Goal: Information Seeking & Learning: Learn about a topic

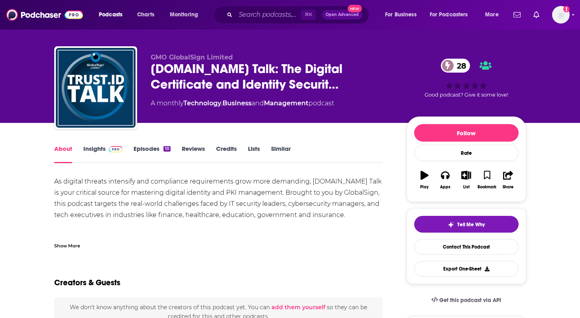
scroll to position [11, 0]
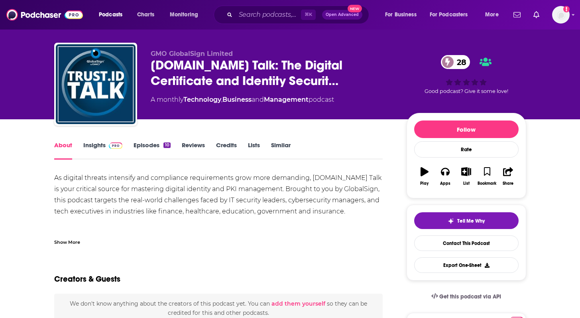
click at [145, 183] on div "As digital threats intensify and compliance requirements grow more demanding, T…" at bounding box center [218, 250] width 329 height 156
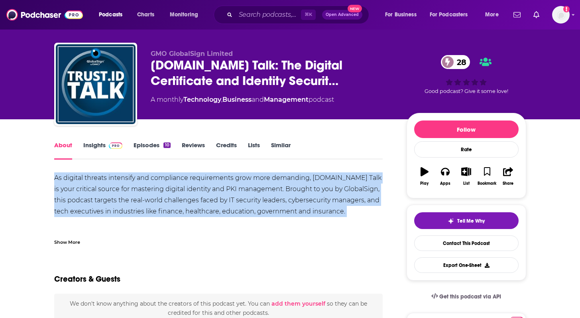
click at [145, 183] on div "As digital threats intensify and compliance requirements grow more demanding, T…" at bounding box center [218, 250] width 329 height 156
click at [150, 146] on link "Episodes 10" at bounding box center [152, 150] width 37 height 18
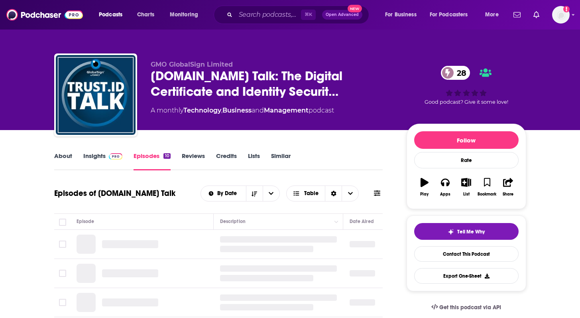
scroll to position [78, 0]
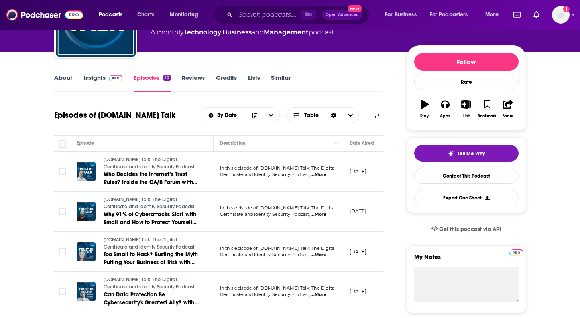
click at [325, 175] on span "...More" at bounding box center [319, 174] width 16 height 6
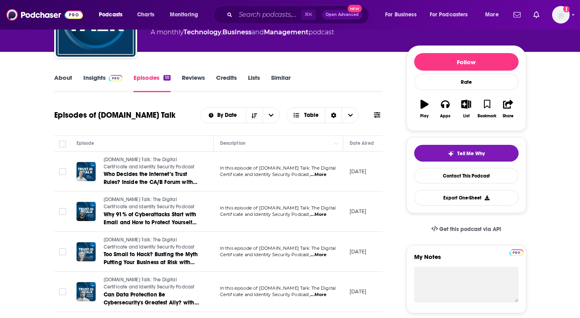
scroll to position [0, 0]
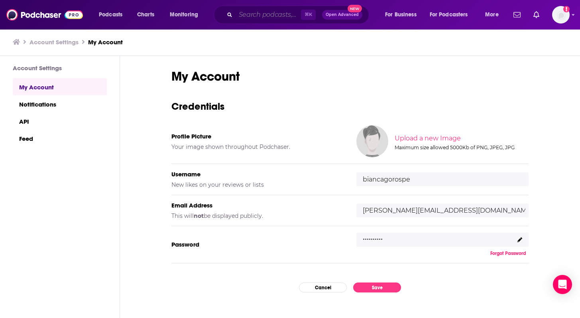
click at [266, 20] on input "Search podcasts, credits, & more..." at bounding box center [268, 14] width 65 height 13
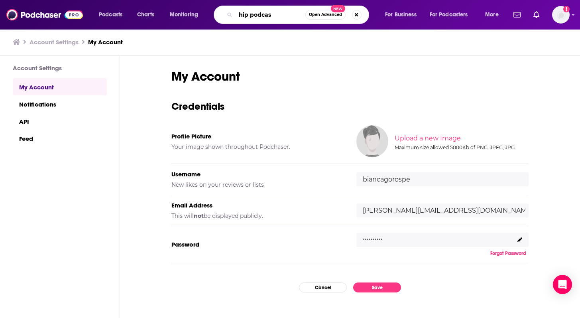
type input "hip podcast"
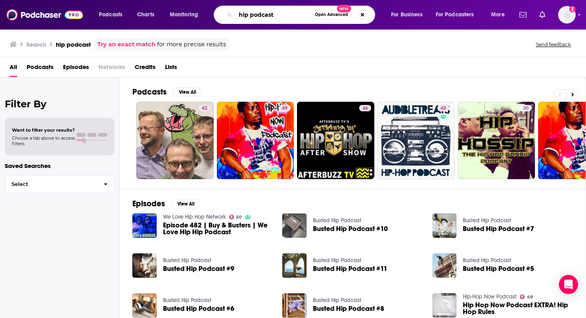
drag, startPoint x: 274, startPoint y: 15, endPoint x: 210, endPoint y: 15, distance: 63.8
click at [210, 15] on div "Podcasts Charts Monitoring hip podcast Open Advanced New For Business For Podca…" at bounding box center [302, 15] width 419 height 18
type input "y"
type input "hybrid identity protection"
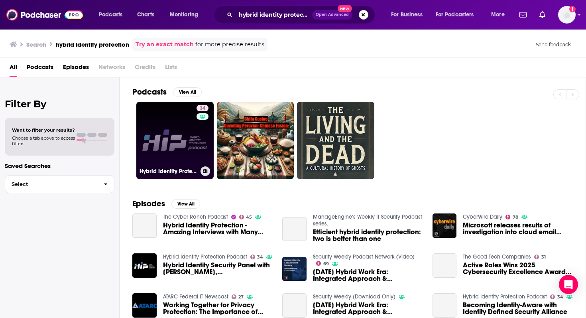
click at [180, 146] on link "34 Hybrid Identity Protection Podcast" at bounding box center [174, 140] width 77 height 77
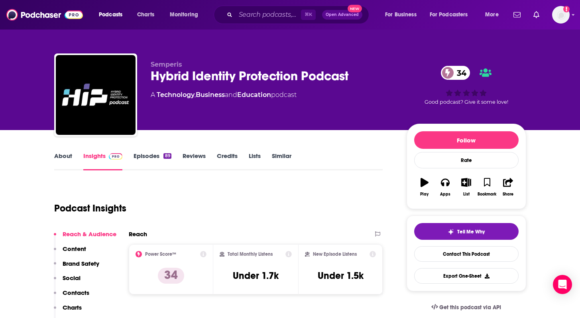
click at [147, 154] on link "Episodes 89" at bounding box center [152, 161] width 37 height 18
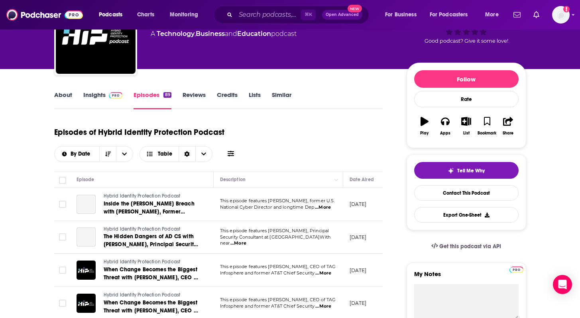
scroll to position [63, 0]
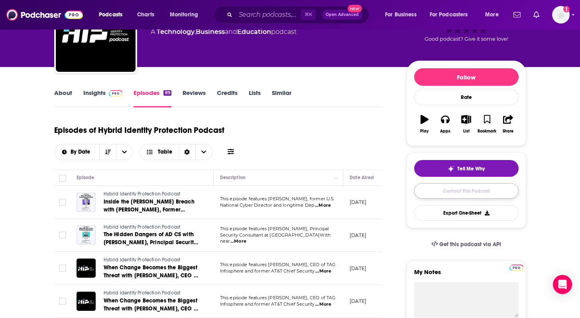
click at [477, 197] on link "Contact This Podcast" at bounding box center [466, 191] width 104 height 16
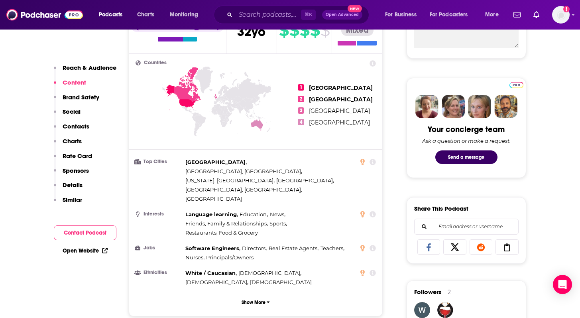
scroll to position [55, 0]
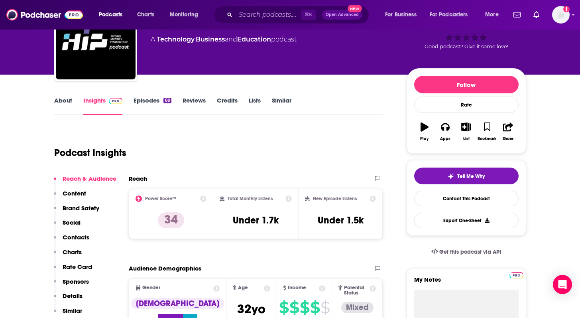
click at [143, 109] on link "Episodes 89" at bounding box center [152, 106] width 37 height 18
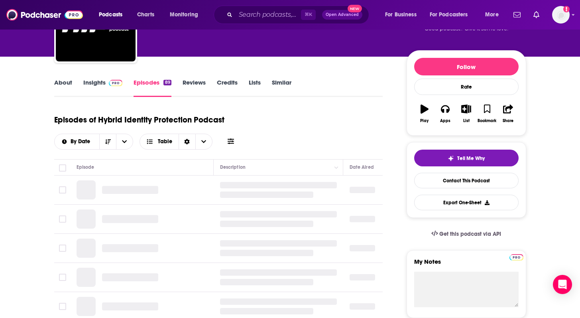
scroll to position [119, 0]
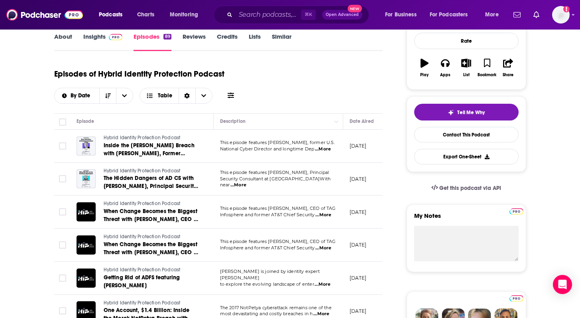
click at [330, 150] on span "...More" at bounding box center [323, 149] width 16 height 6
click at [246, 182] on span "...More" at bounding box center [239, 185] width 16 height 6
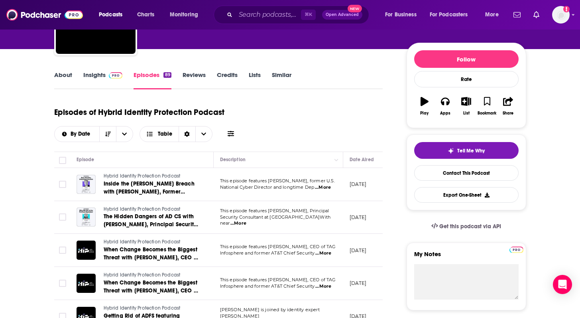
scroll to position [83, 0]
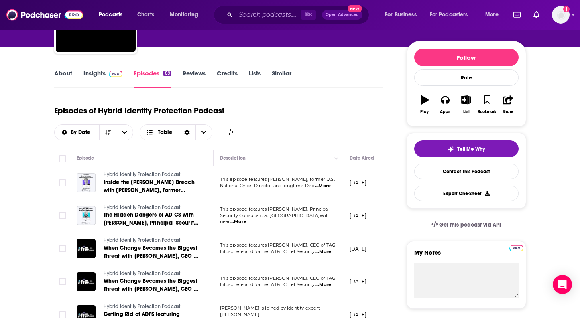
click at [323, 252] on span "...More" at bounding box center [323, 251] width 16 height 6
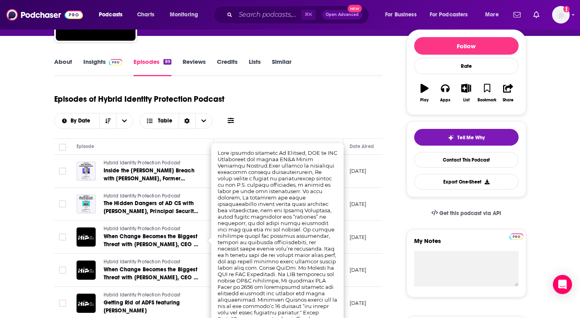
scroll to position [95, 0]
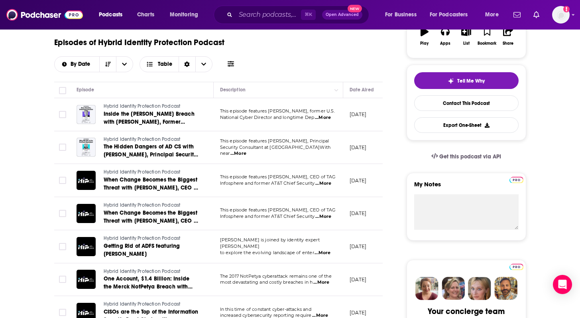
scroll to position [153, 0]
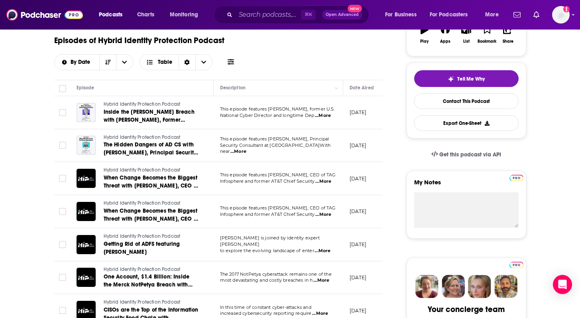
click at [323, 248] on span "...More" at bounding box center [323, 251] width 16 height 6
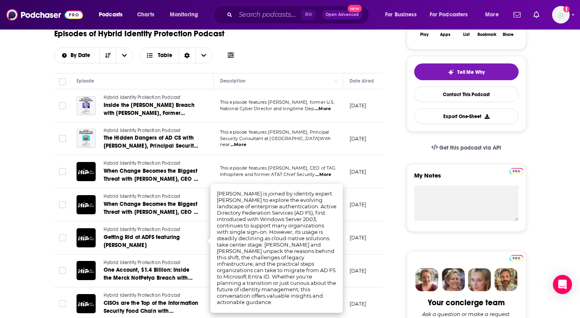
scroll to position [163, 0]
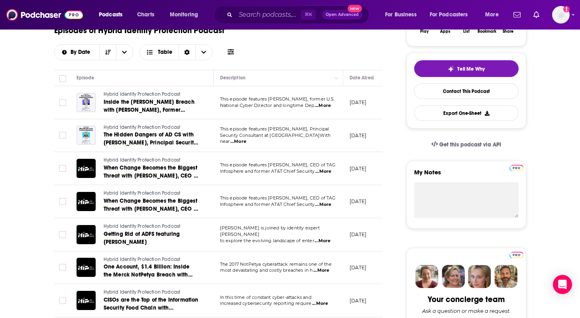
click at [326, 239] on span "...More" at bounding box center [323, 241] width 16 height 6
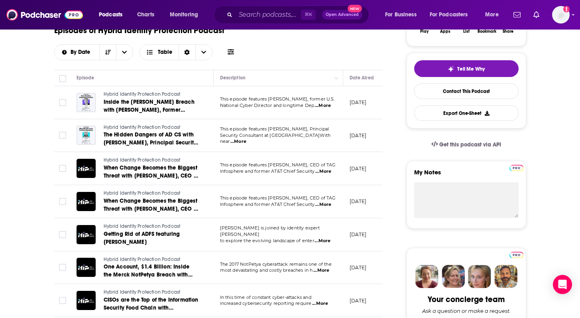
click at [327, 273] on span "...More" at bounding box center [321, 270] width 16 height 6
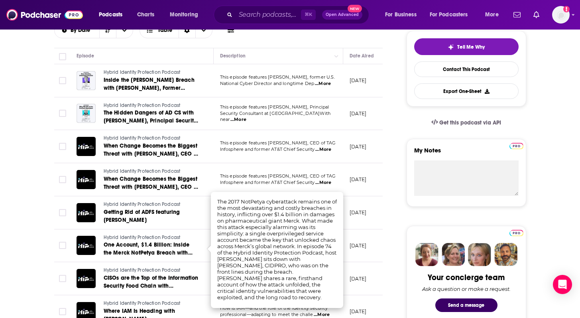
scroll to position [187, 0]
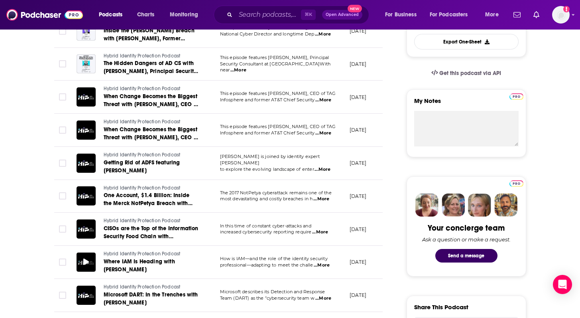
scroll to position [235, 0]
click at [324, 265] on span "...More" at bounding box center [322, 265] width 16 height 6
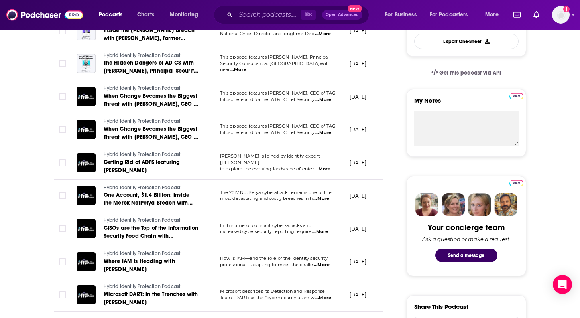
scroll to position [303, 0]
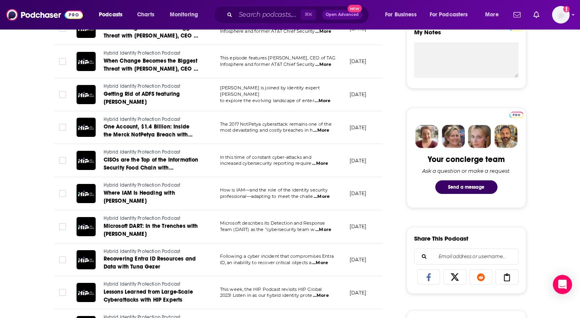
click at [328, 264] on span "...More" at bounding box center [320, 263] width 16 height 6
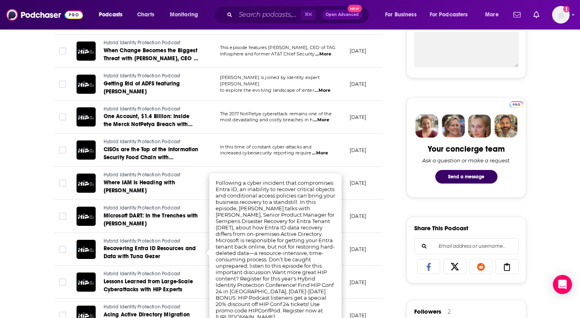
scroll to position [314, 0]
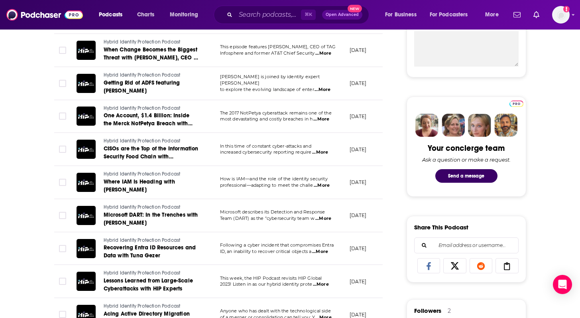
click at [329, 218] on span "...More" at bounding box center [323, 218] width 16 height 6
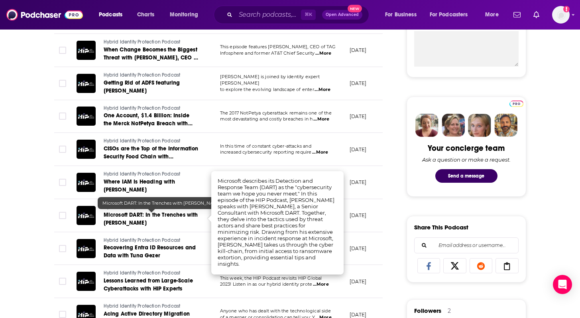
click at [54, 207] on td at bounding box center [62, 215] width 16 height 33
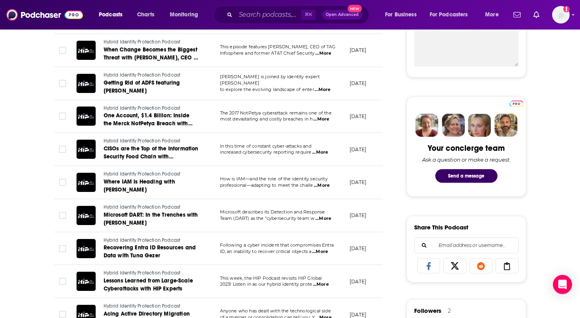
click at [323, 187] on span "...More" at bounding box center [322, 185] width 16 height 6
drag, startPoint x: 265, startPoint y: 217, endPoint x: 250, endPoint y: 195, distance: 26.2
click at [327, 186] on span "...More" at bounding box center [322, 185] width 16 height 6
click at [150, 184] on span "Where IAM Is Heading with [PERSON_NAME]" at bounding box center [139, 185] width 71 height 15
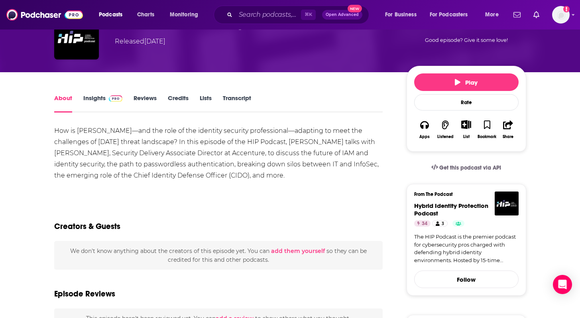
scroll to position [75, 0]
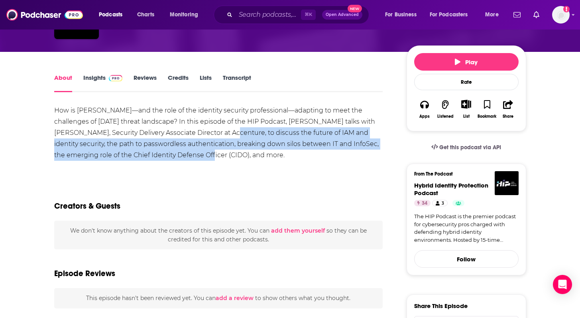
drag, startPoint x: 217, startPoint y: 133, endPoint x: 203, endPoint y: 155, distance: 26.0
click at [203, 155] on div "How is [PERSON_NAME]—and the role of the identity security professional—adaptin…" at bounding box center [218, 133] width 329 height 56
copy div "he future of IAM and identity security, the path to passwordless authentication…"
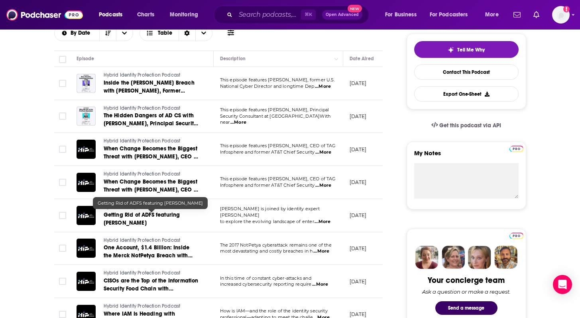
scroll to position [263, 0]
